Goal: Task Accomplishment & Management: Use online tool/utility

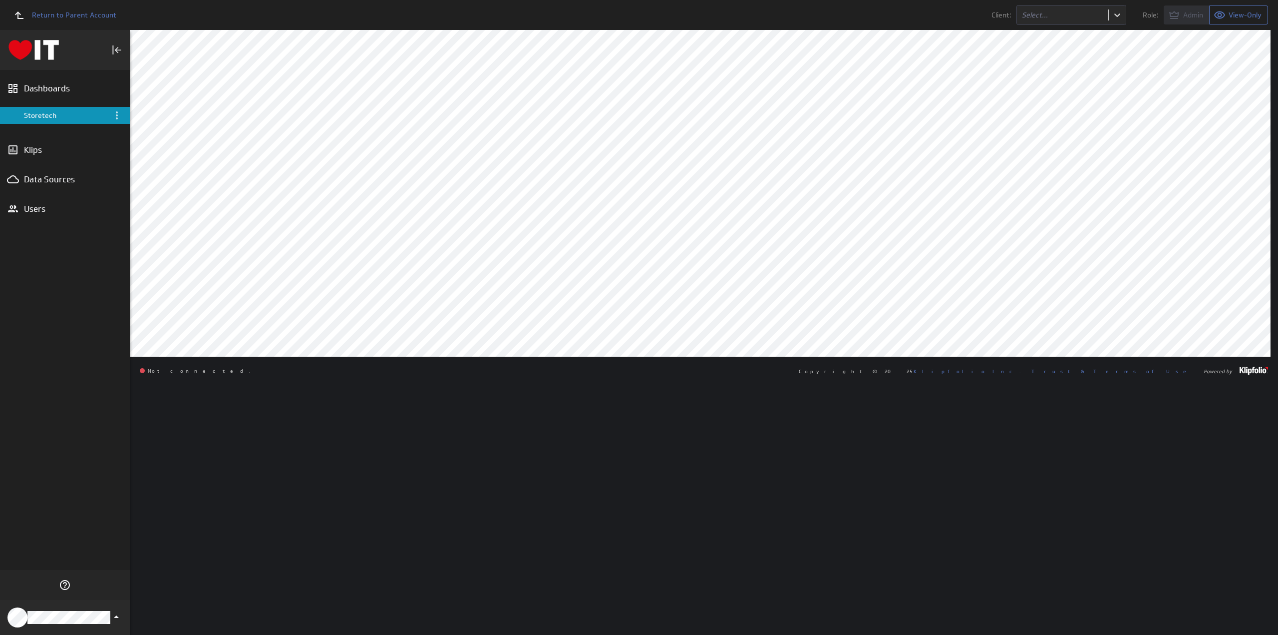
click at [64, 177] on div "Data Sources" at bounding box center [65, 179] width 82 height 11
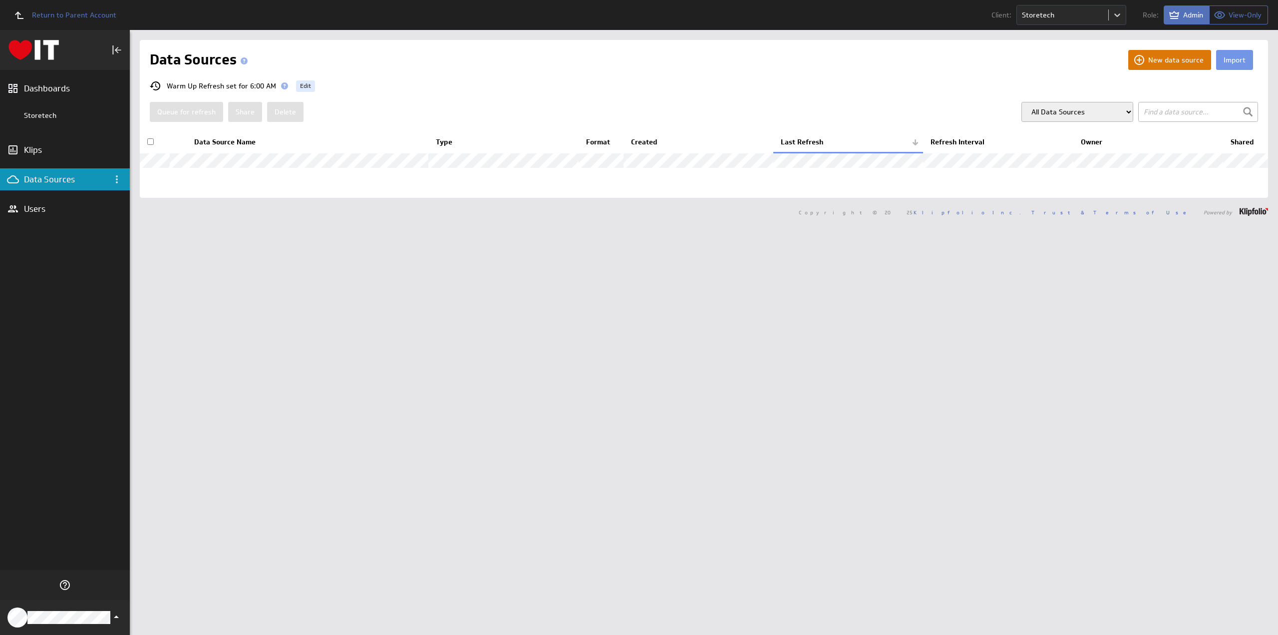
click at [1154, 57] on button "New data source" at bounding box center [1169, 60] width 83 height 20
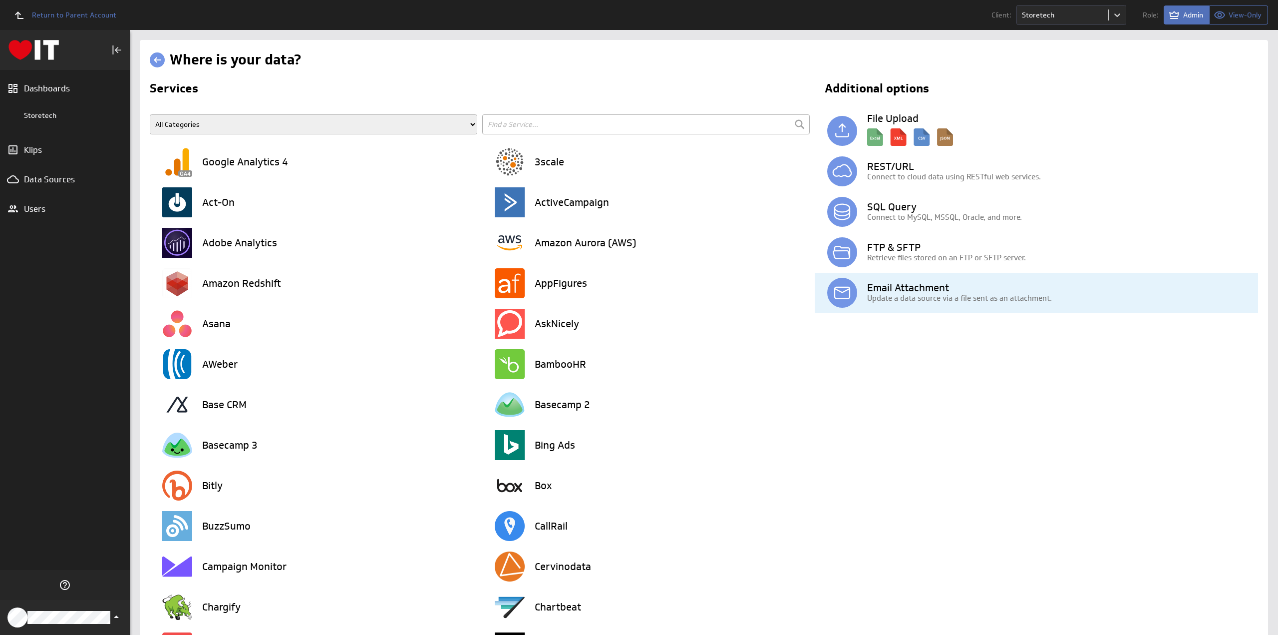
click at [892, 290] on h3 "Email Attachment" at bounding box center [1062, 288] width 391 height 10
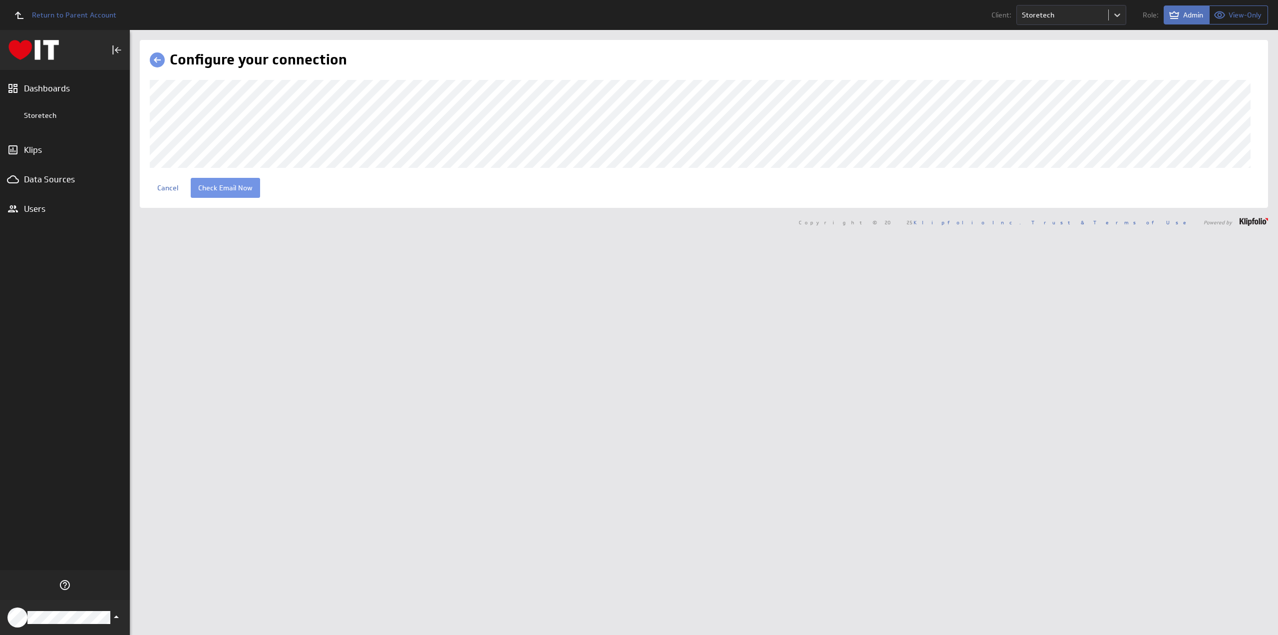
click at [426, 146] on div "Configure your connection Cancel Check Email Now" at bounding box center [704, 124] width 1128 height 168
click at [219, 194] on input "Check Email Now" at bounding box center [225, 188] width 69 height 20
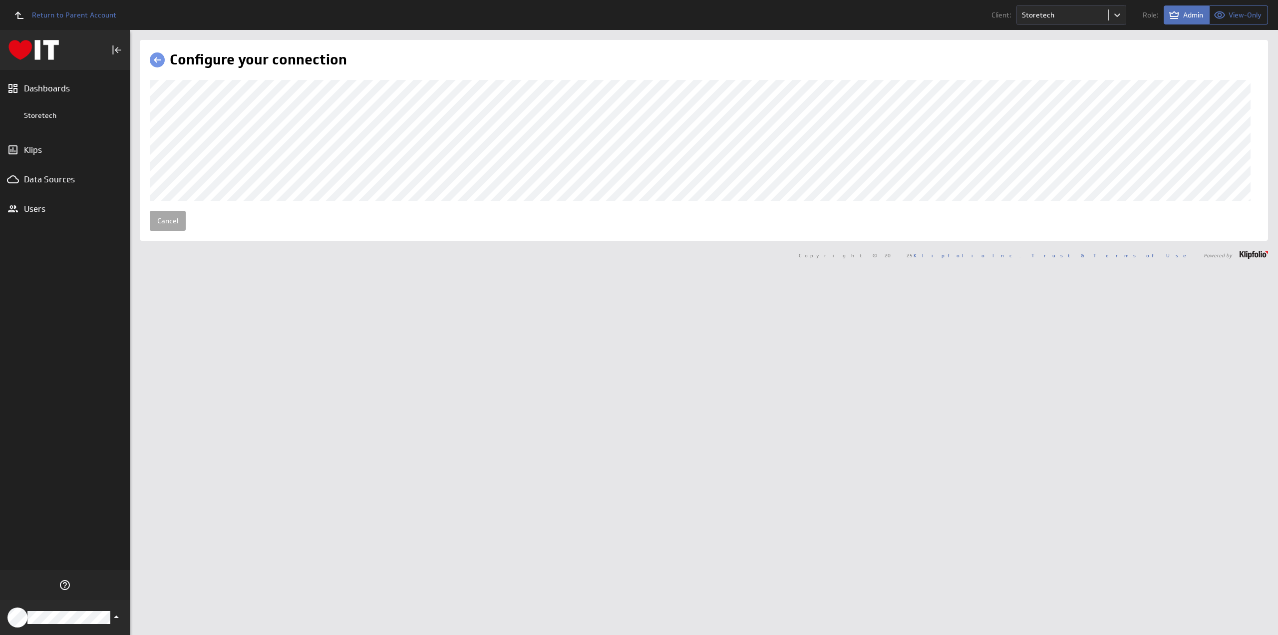
click at [165, 231] on link "Cancel" at bounding box center [168, 221] width 36 height 20
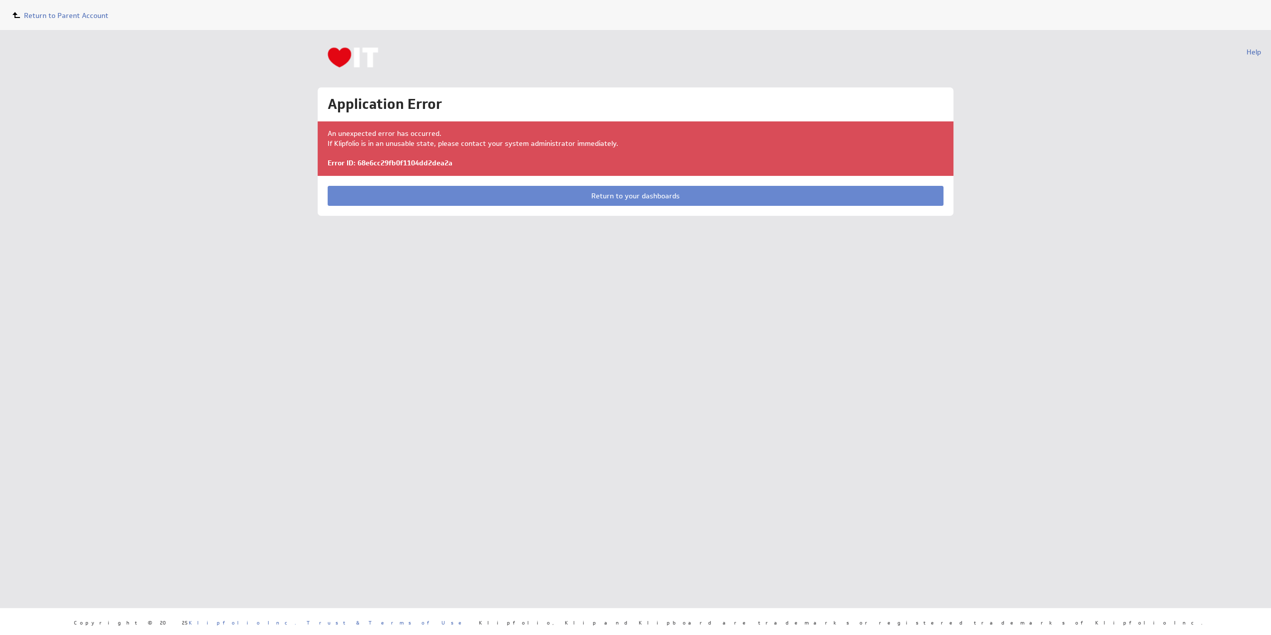
click at [622, 193] on link "Return to your dashboards" at bounding box center [636, 196] width 616 height 20
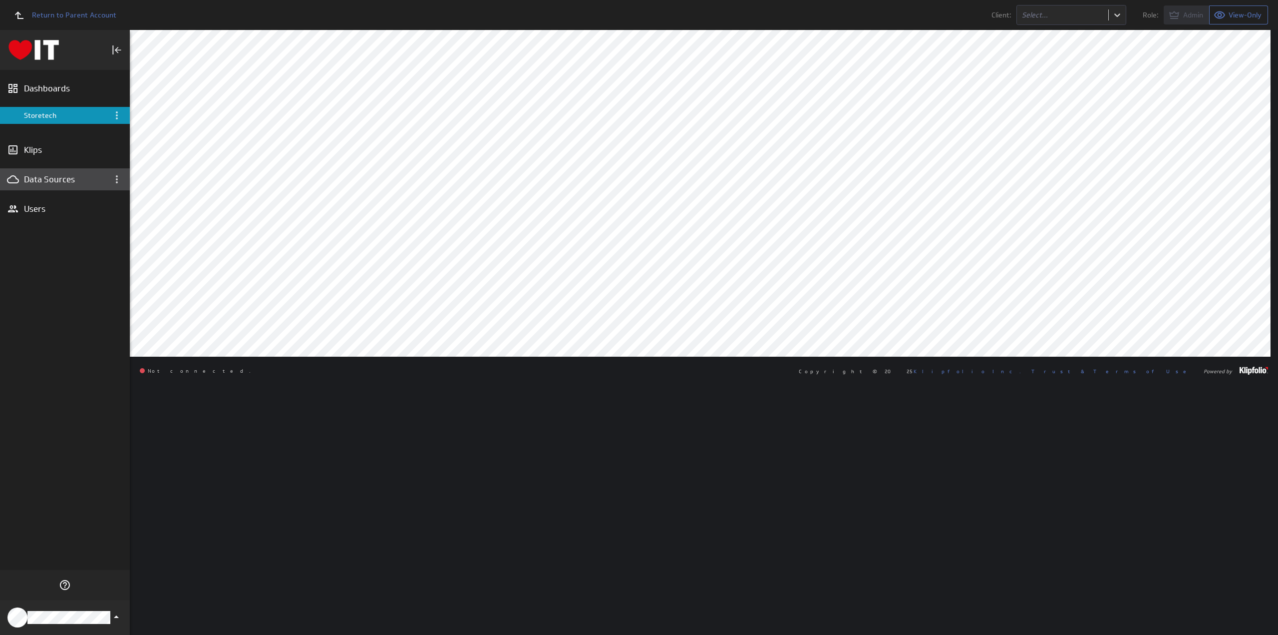
click at [47, 178] on div "Data Sources" at bounding box center [65, 179] width 82 height 11
